Goal: Information Seeking & Learning: Learn about a topic

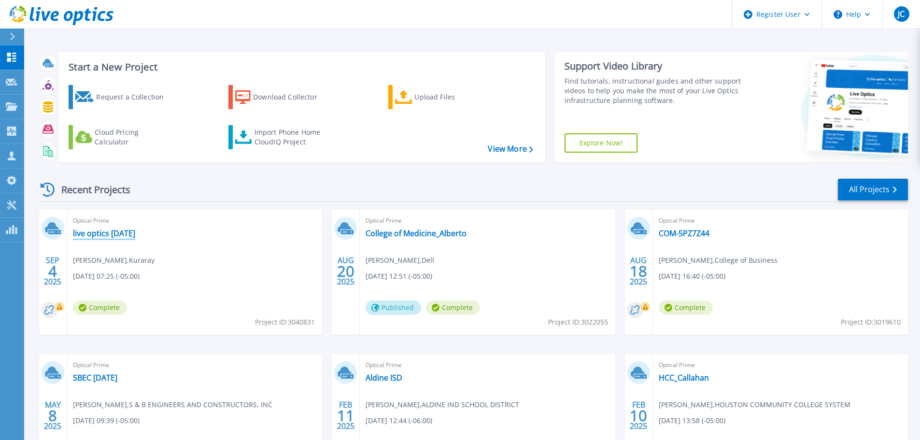
click at [113, 231] on link "live optics [DATE]" at bounding box center [104, 233] width 62 height 10
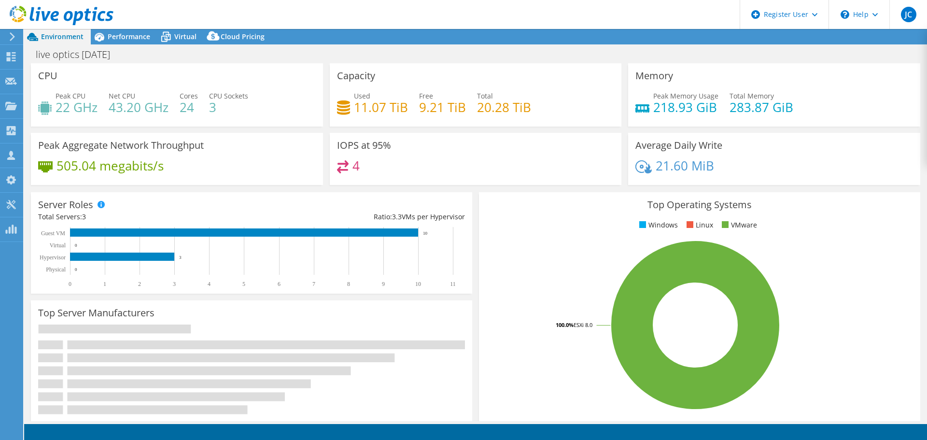
select select "USD"
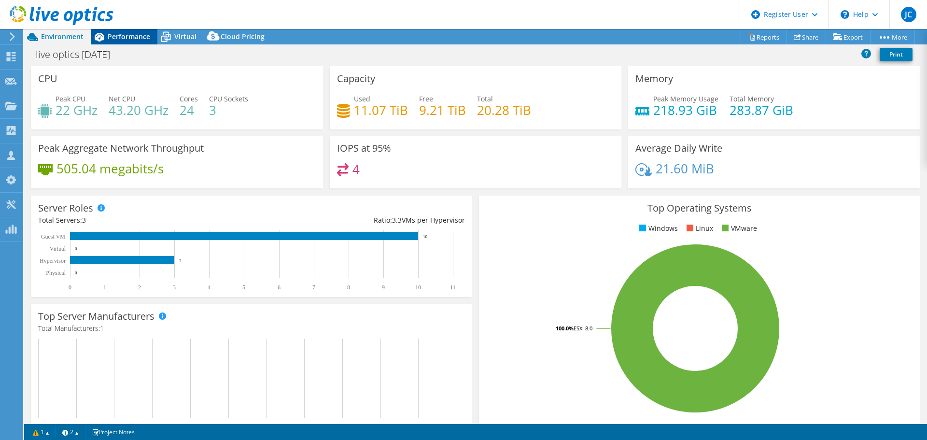
click at [126, 39] on span "Performance" at bounding box center [129, 36] width 42 height 9
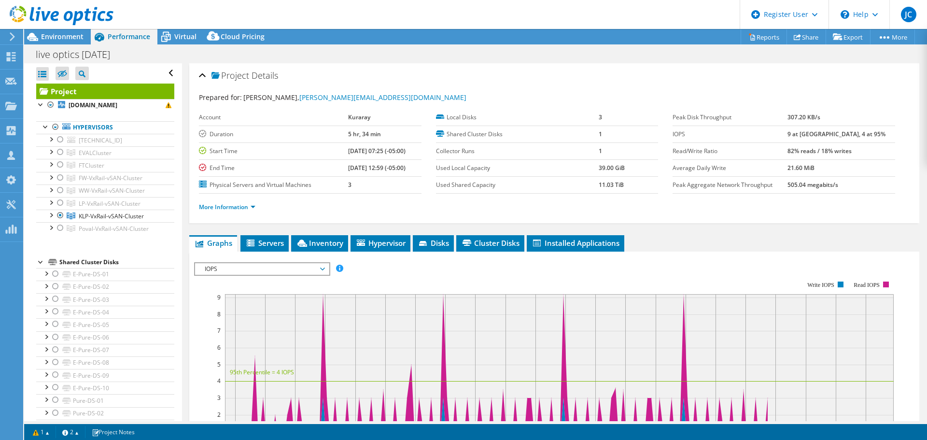
click at [39, 262] on div at bounding box center [41, 261] width 10 height 10
click at [60, 75] on icon at bounding box center [62, 73] width 10 height 7
click at [0, 0] on input "checkbox" at bounding box center [0, 0] width 0 height 0
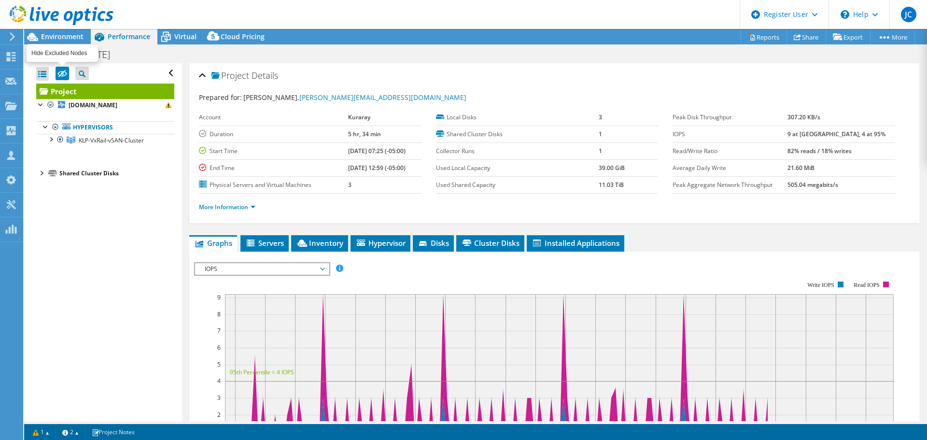
click at [60, 75] on icon at bounding box center [62, 73] width 10 height 7
click at [0, 0] on input "checkbox" at bounding box center [0, 0] width 0 height 0
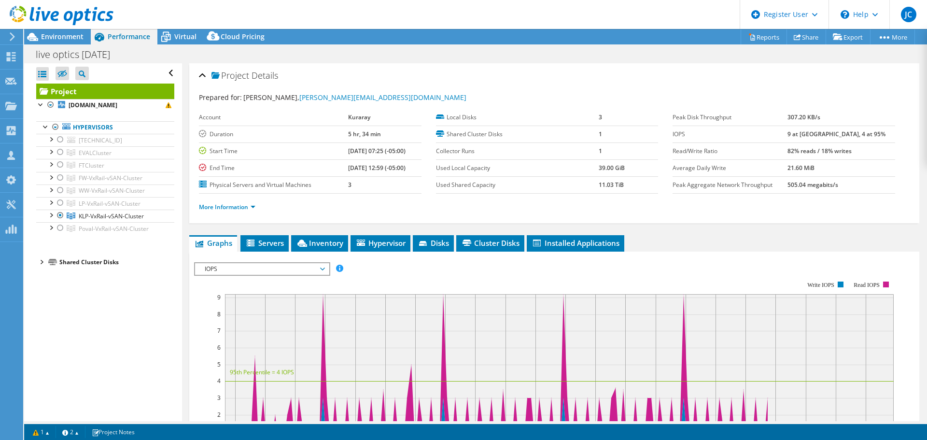
click at [41, 261] on div at bounding box center [41, 261] width 10 height 10
click at [40, 263] on div at bounding box center [41, 261] width 10 height 10
click at [115, 178] on span "FW-VxRail-vSAN-Cluster" at bounding box center [111, 178] width 64 height 8
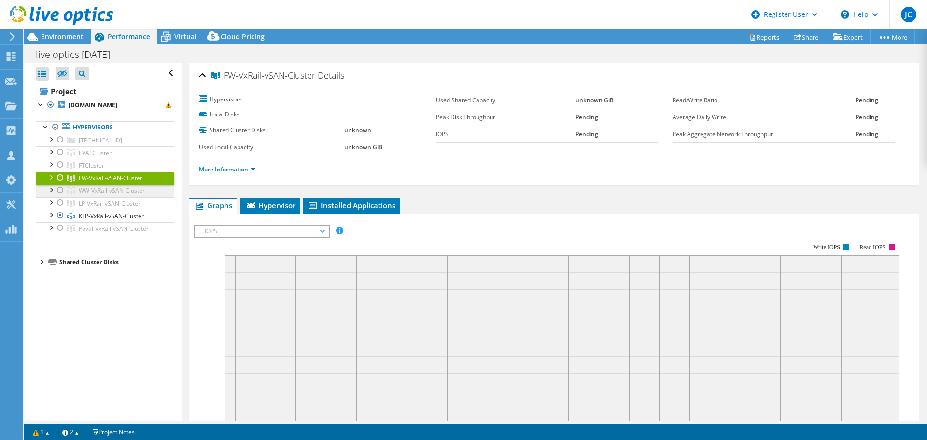
click at [111, 190] on span "WW-VxRail-vSAN-Cluster" at bounding box center [112, 190] width 66 height 8
click at [63, 190] on div at bounding box center [61, 190] width 10 height 12
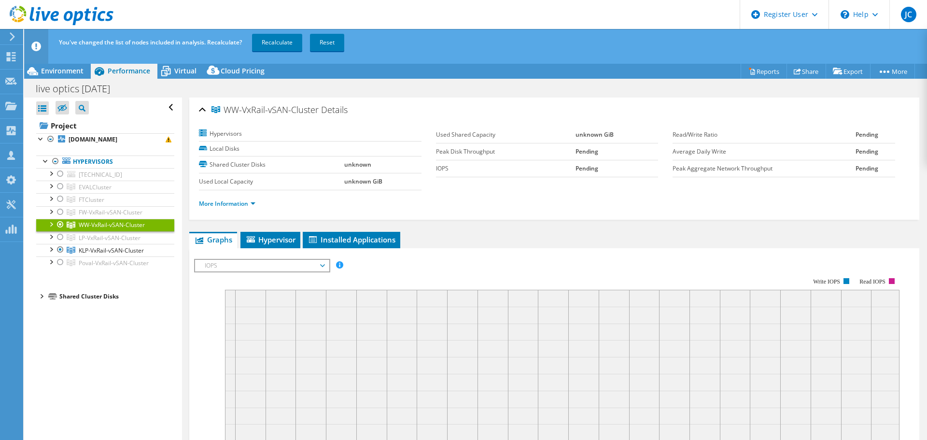
click at [50, 223] on div at bounding box center [51, 224] width 10 height 10
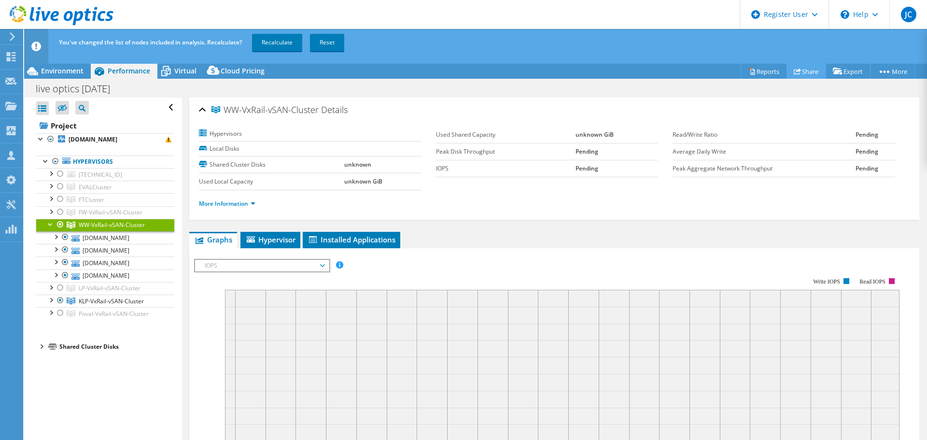
click at [809, 69] on link "Share" at bounding box center [806, 71] width 40 height 15
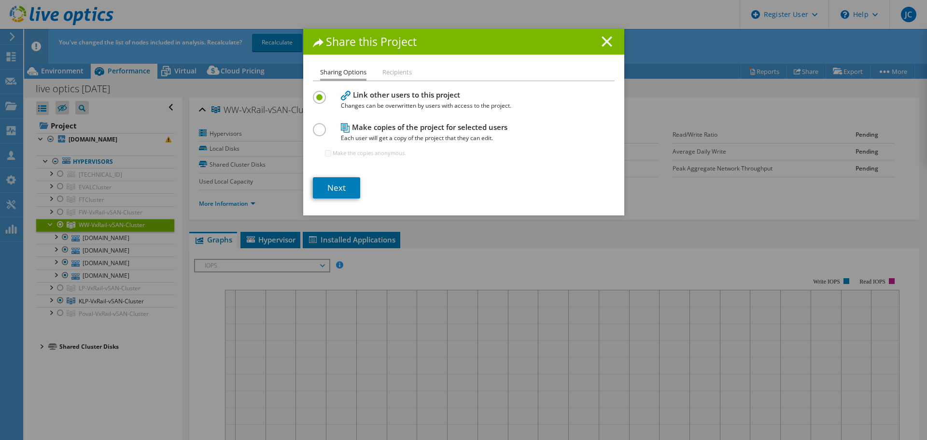
click at [604, 40] on line at bounding box center [607, 42] width 10 height 10
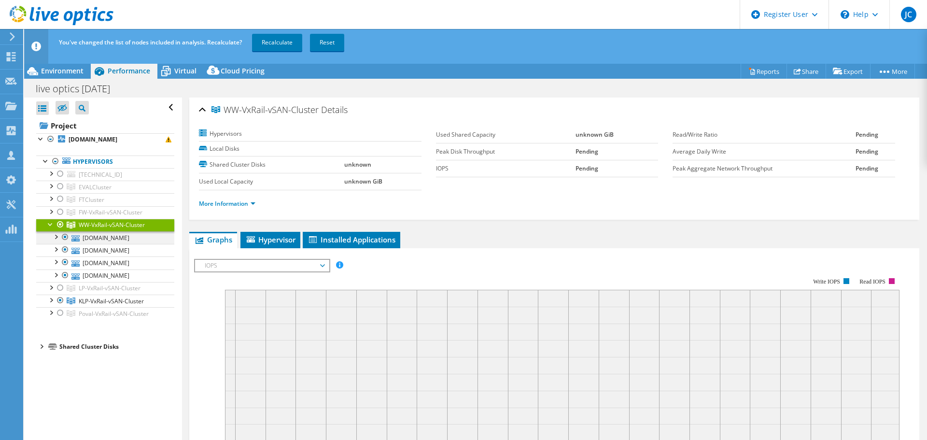
click at [57, 238] on div at bounding box center [56, 236] width 10 height 10
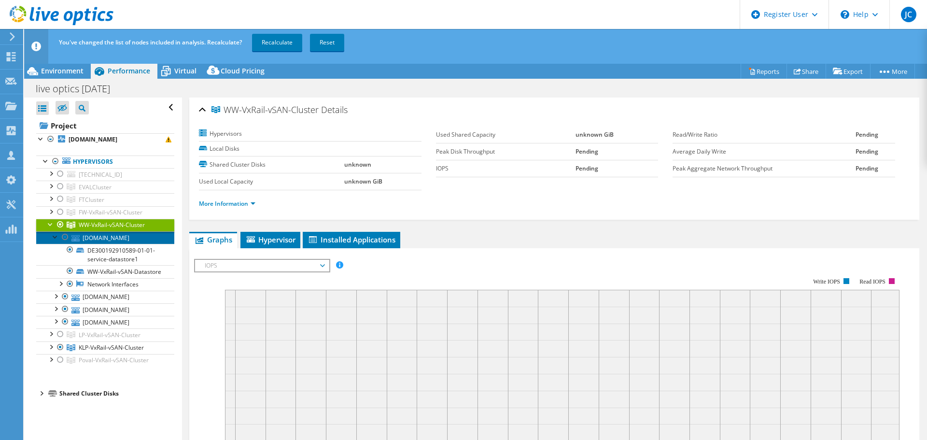
drag, startPoint x: 112, startPoint y: 239, endPoint x: 133, endPoint y: 267, distance: 35.2
click at [112, 239] on link "wwesxi2.us.evalca.net" at bounding box center [105, 237] width 138 height 13
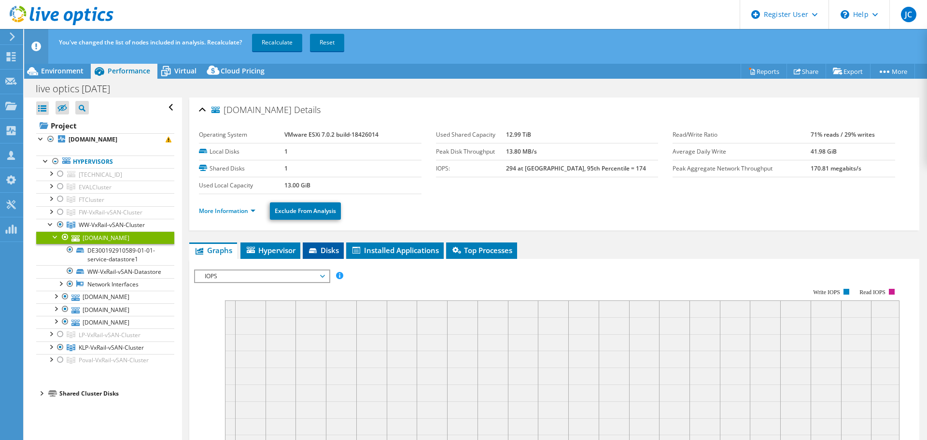
click at [321, 254] on span "Disks" at bounding box center [322, 250] width 31 height 10
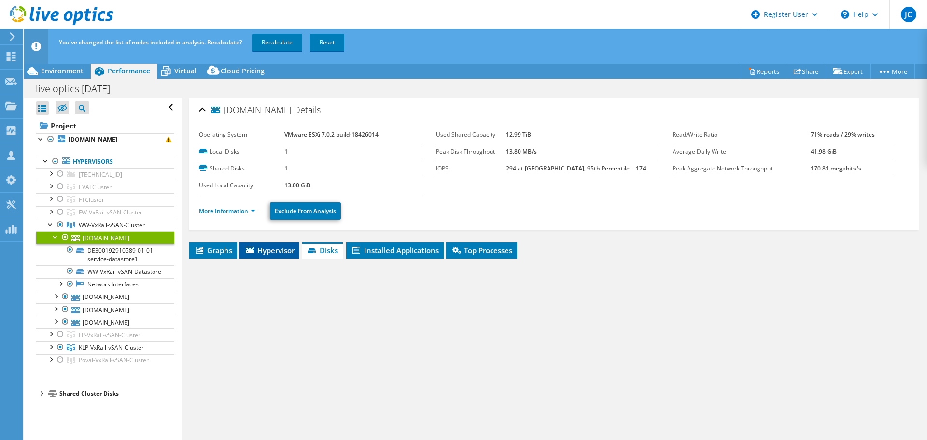
click at [276, 257] on li "Hypervisor" at bounding box center [269, 250] width 60 height 16
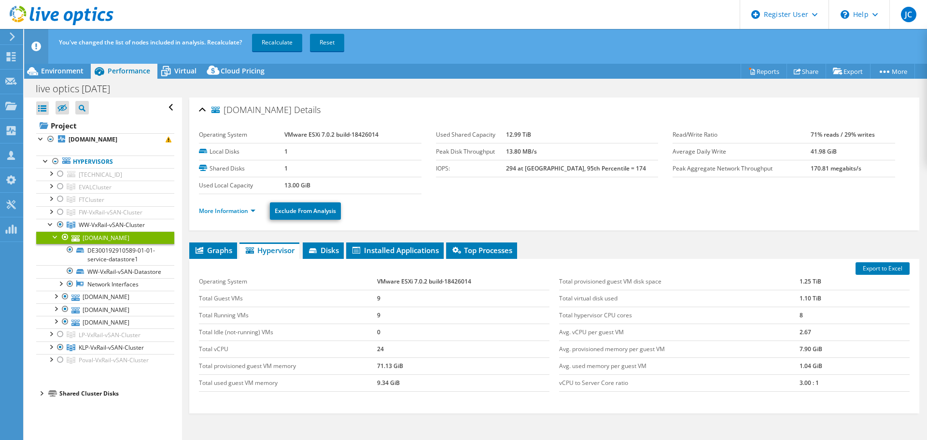
click at [56, 237] on div at bounding box center [56, 236] width 10 height 10
